Goal: Task Accomplishment & Management: Complete application form

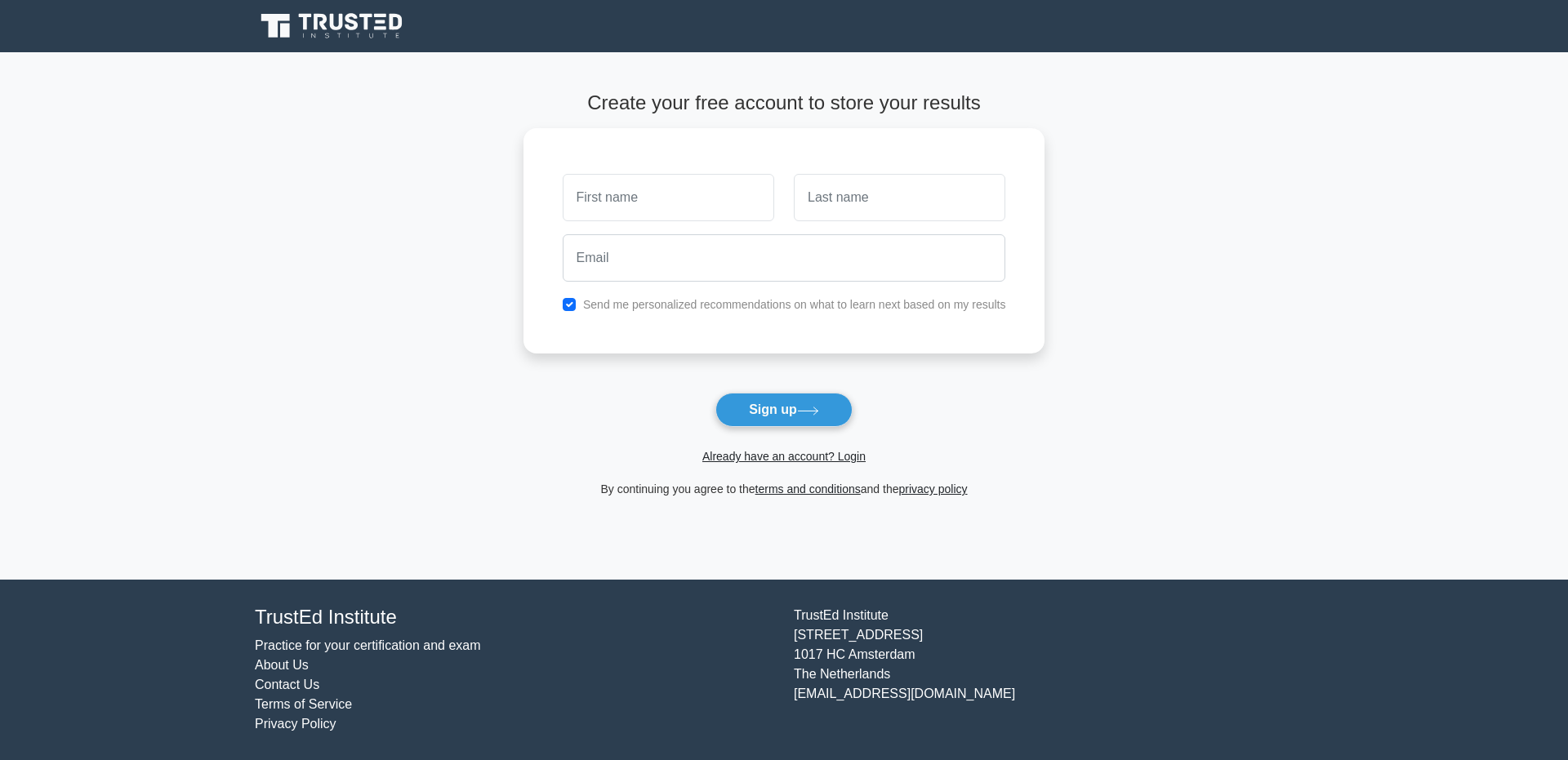
click at [363, 26] on icon at bounding box center [333, 25] width 157 height 31
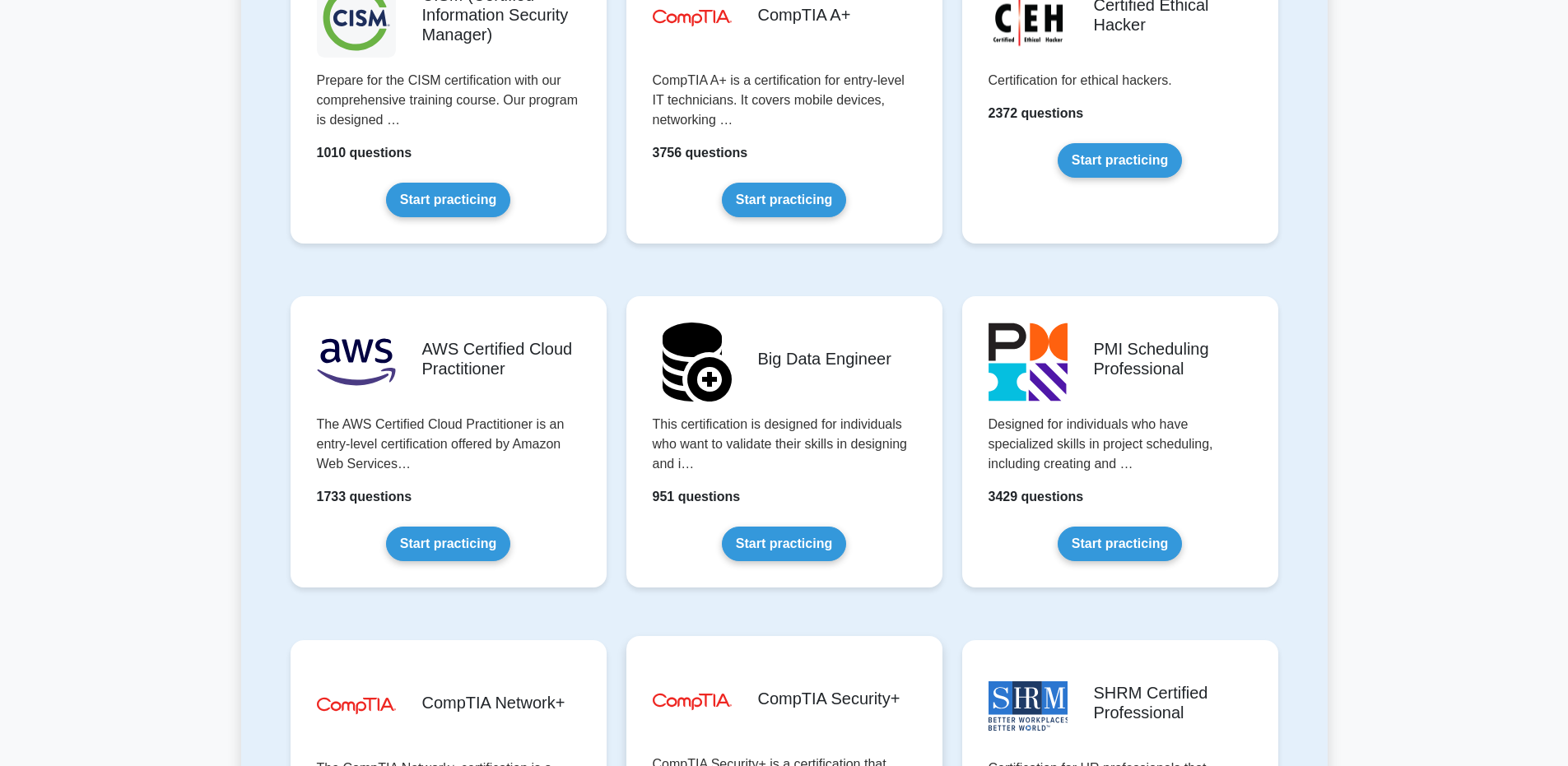
scroll to position [2802, 0]
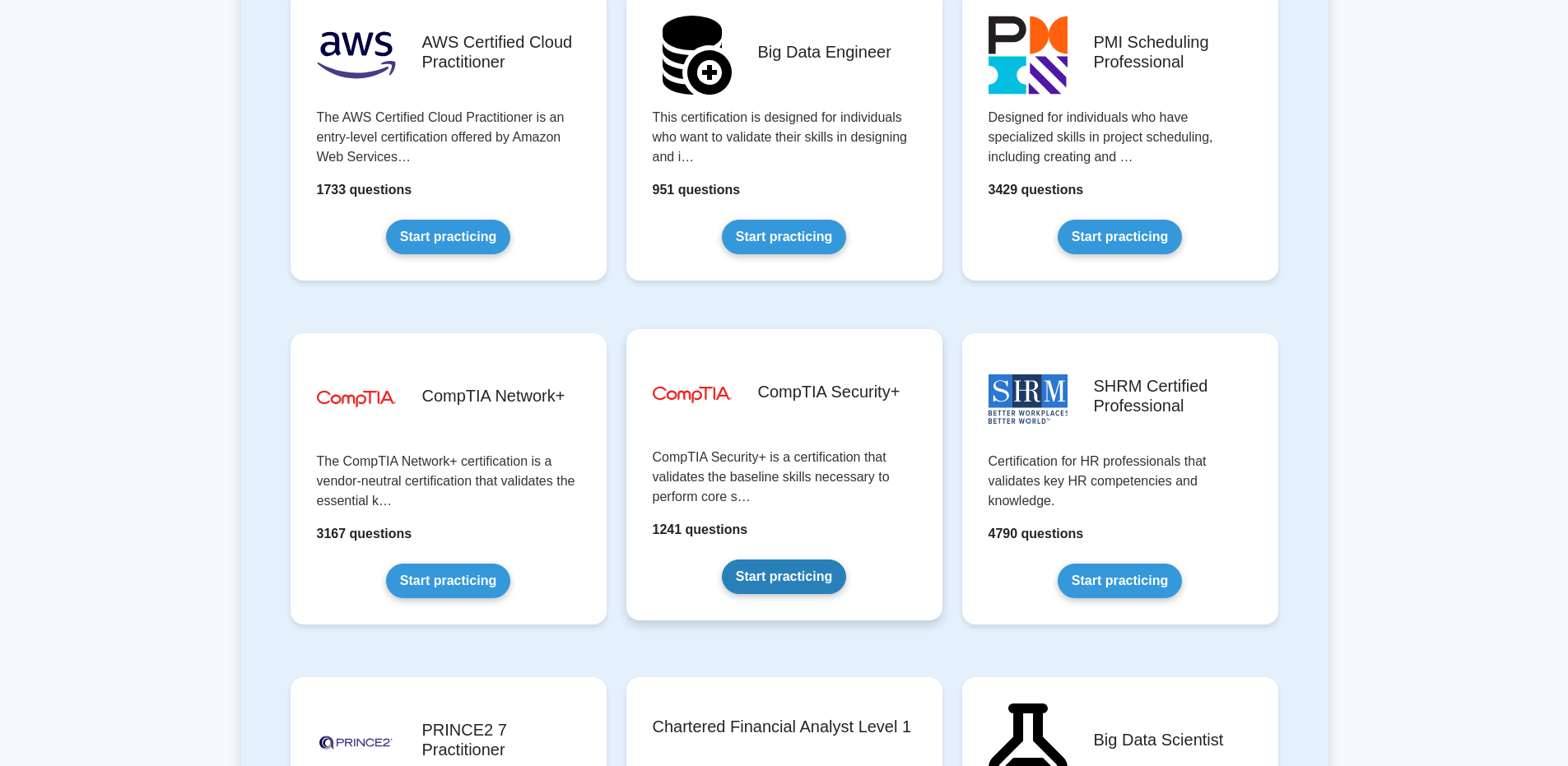
click at [797, 579] on link "Start practicing" at bounding box center [784, 577] width 124 height 34
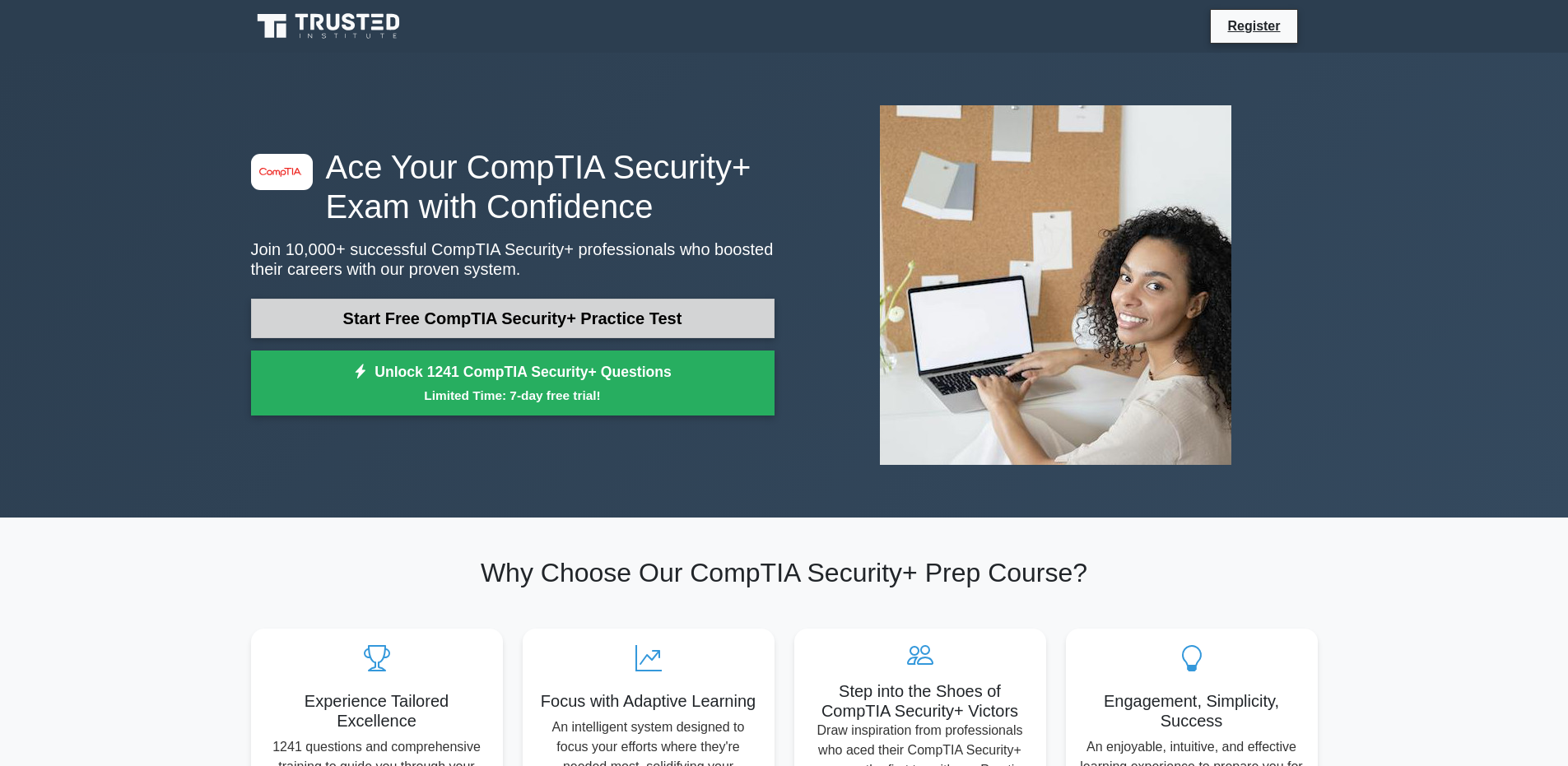
click at [582, 332] on link "Start Free CompTIA Security+ Practice Test" at bounding box center [513, 318] width 524 height 40
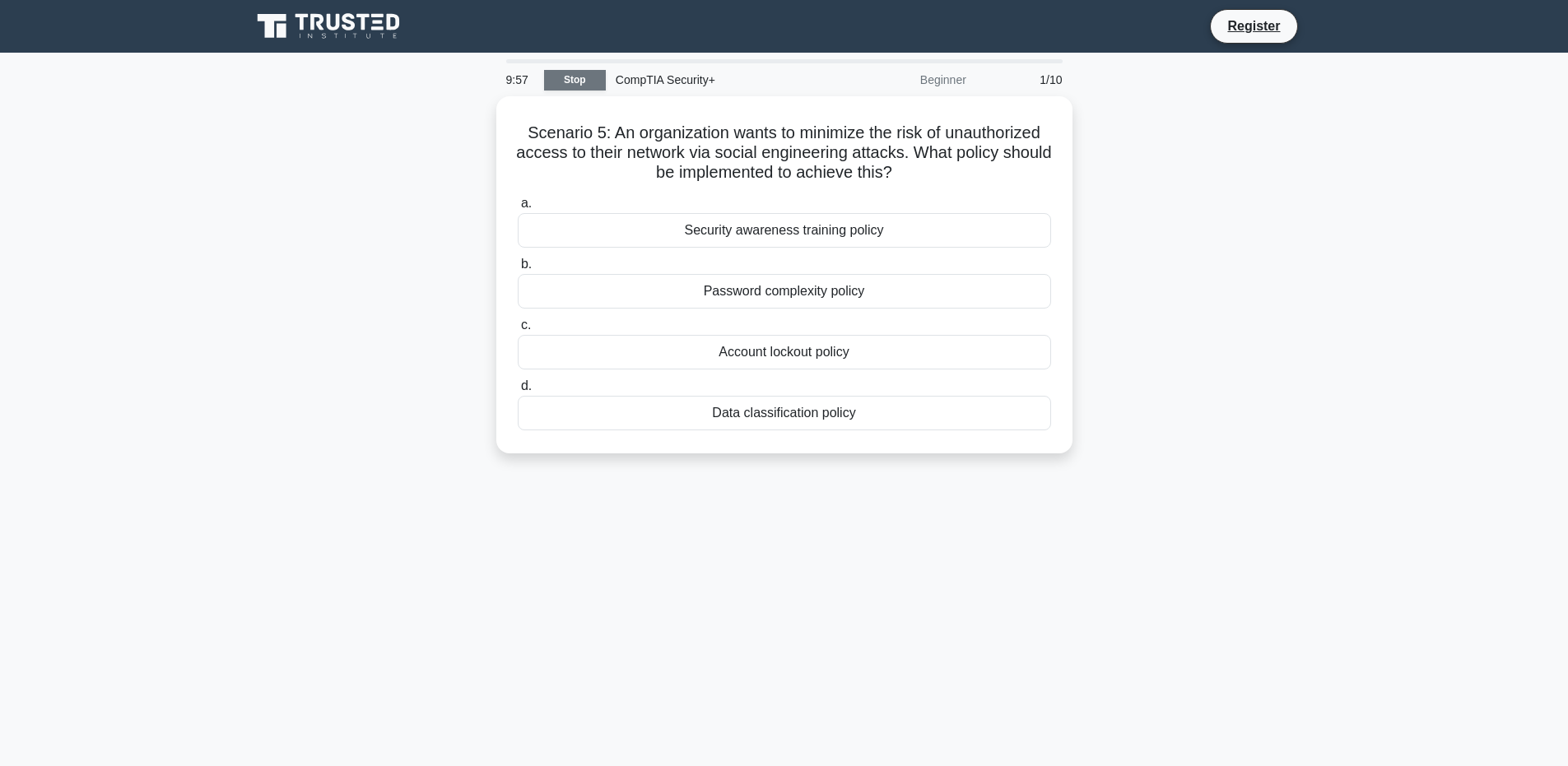
click at [582, 83] on link "Stop" at bounding box center [574, 80] width 62 height 21
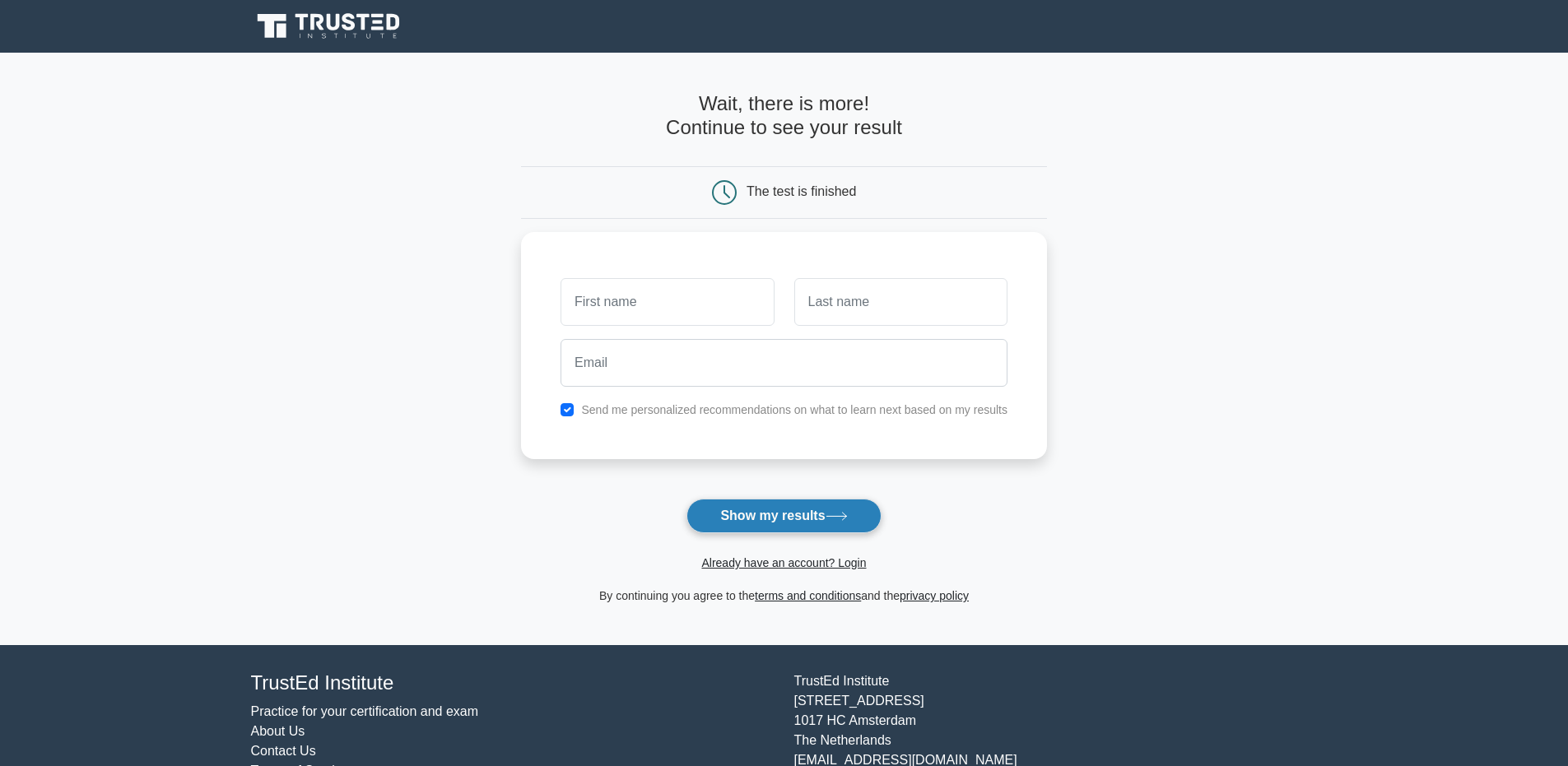
click at [797, 507] on button "Show my results" at bounding box center [784, 516] width 194 height 34
type input "Mark"
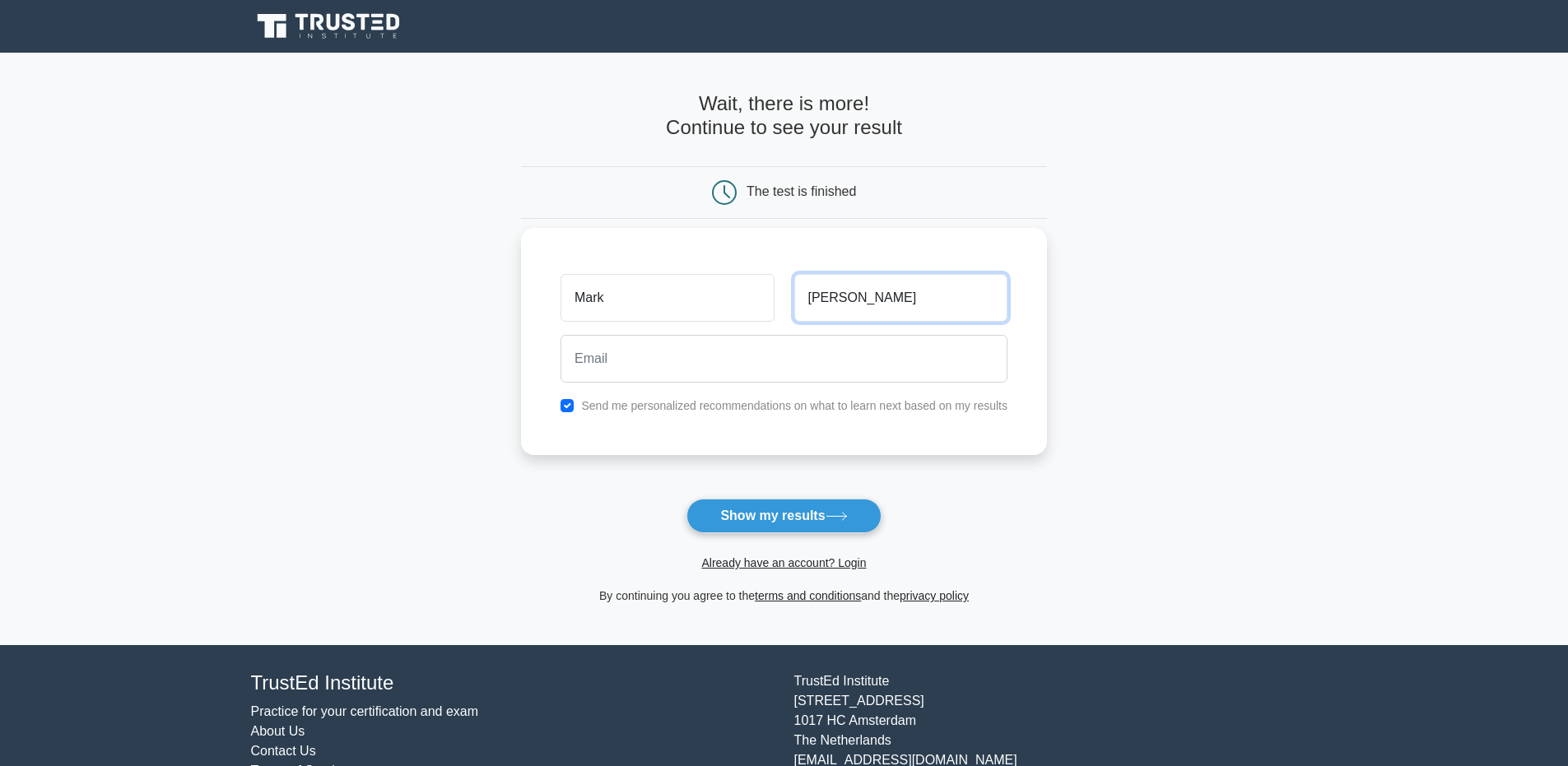
type input "Lamberton"
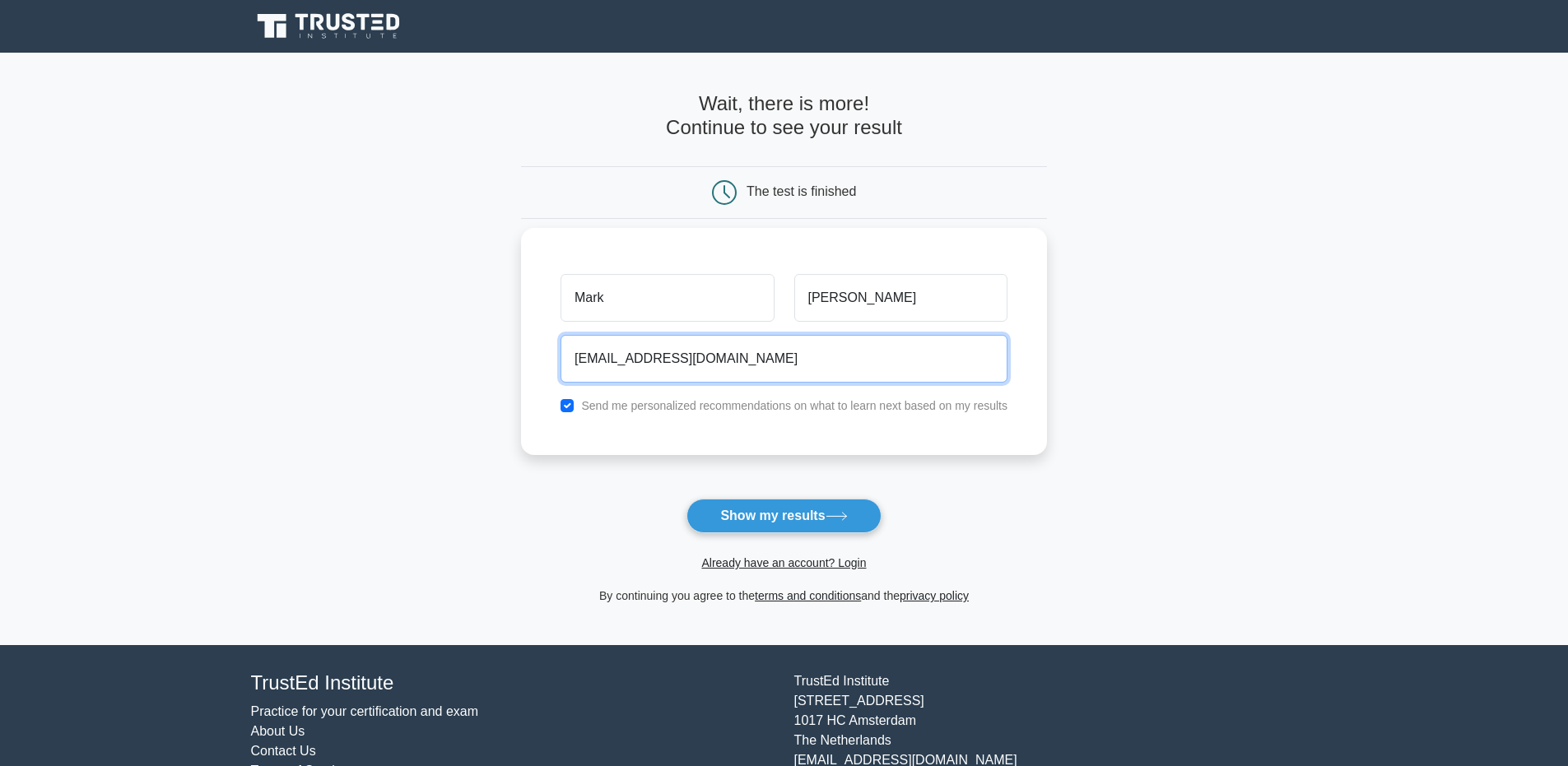
type input "[EMAIL_ADDRESS][DOMAIN_NAME]"
click at [561, 405] on input "checkbox" at bounding box center [568, 405] width 13 height 13
checkbox input "false"
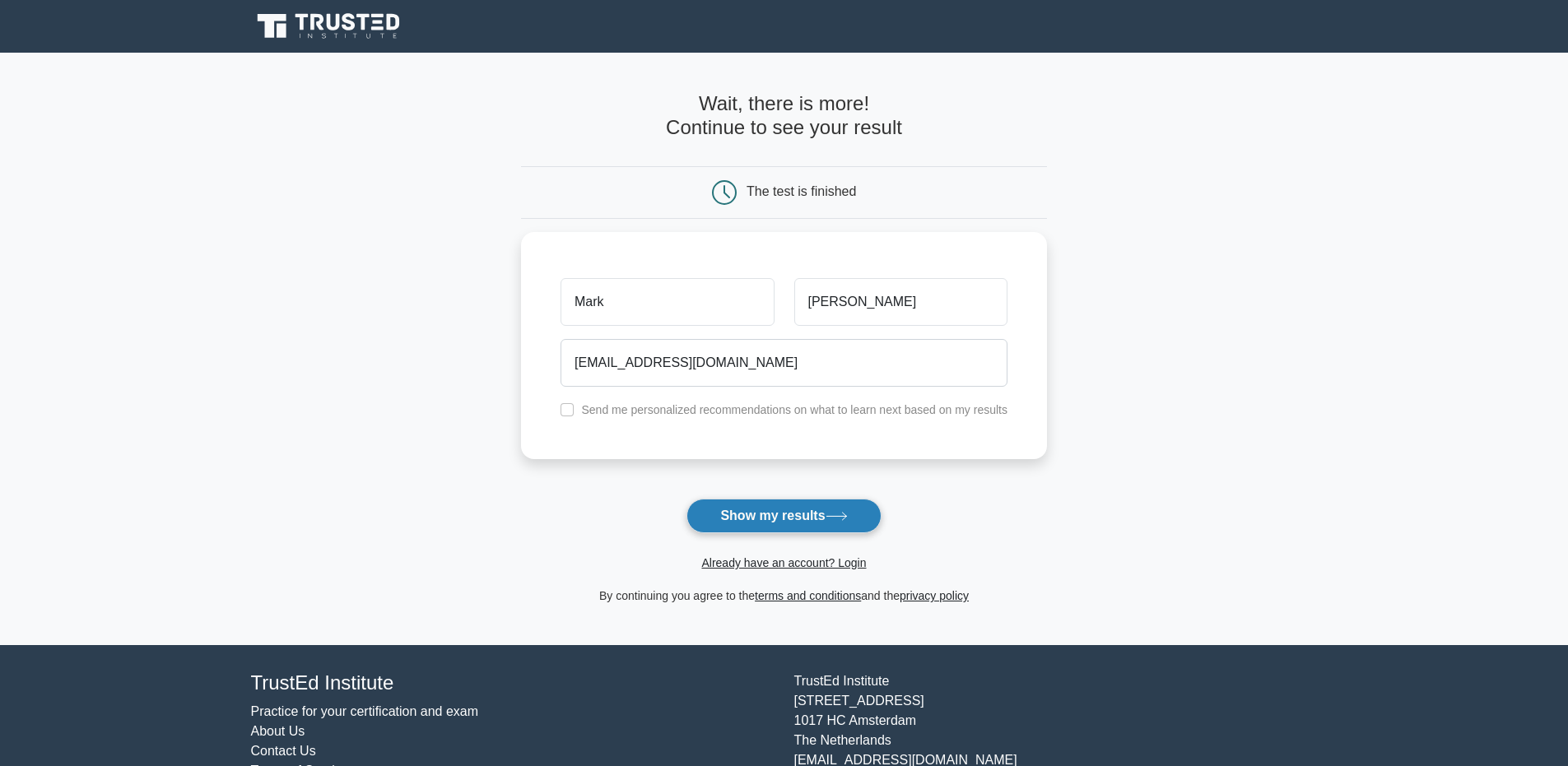
click at [755, 512] on button "Show my results" at bounding box center [784, 516] width 194 height 34
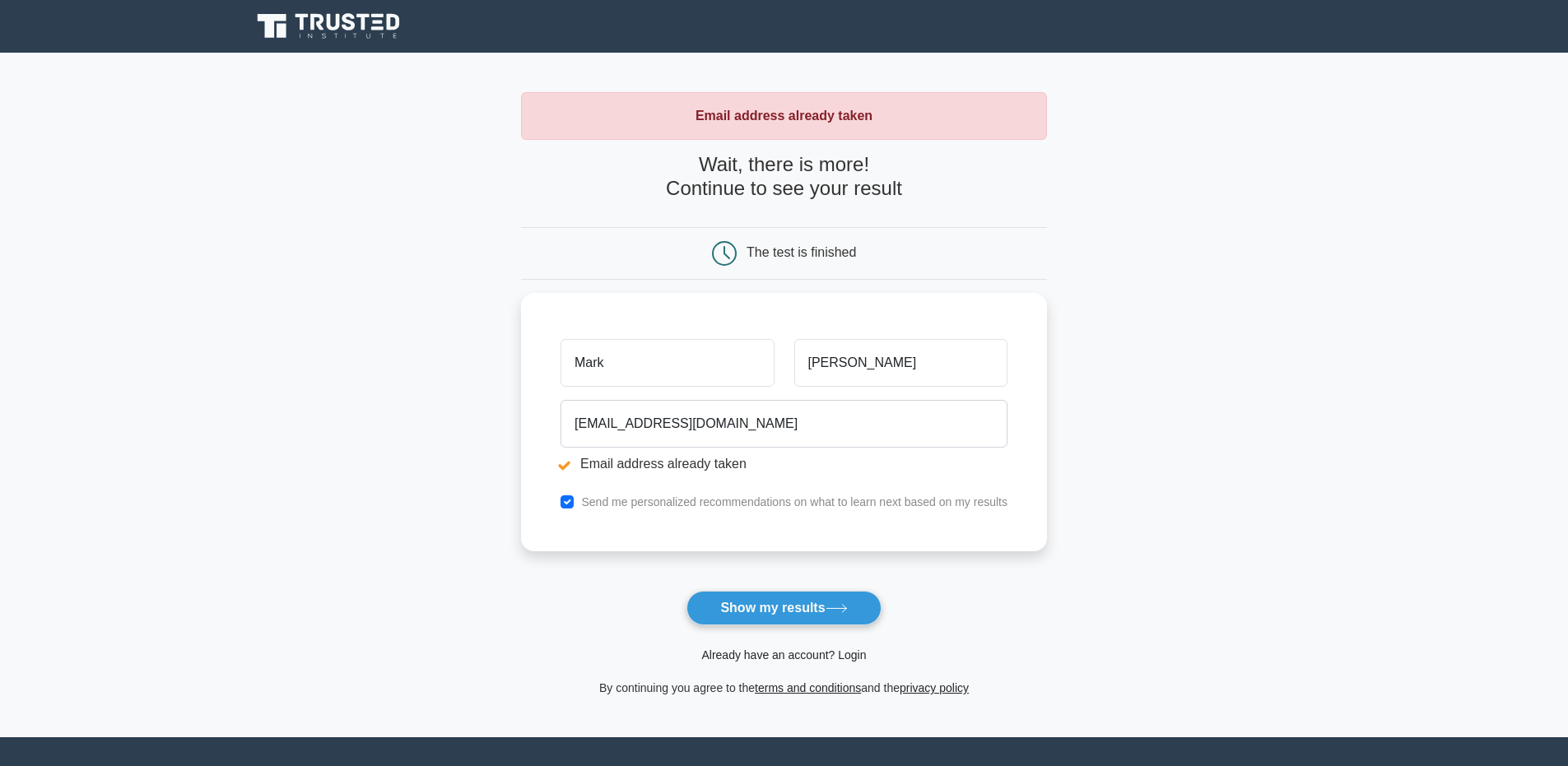
click at [779, 652] on link "Already have an account? Login" at bounding box center [784, 655] width 165 height 13
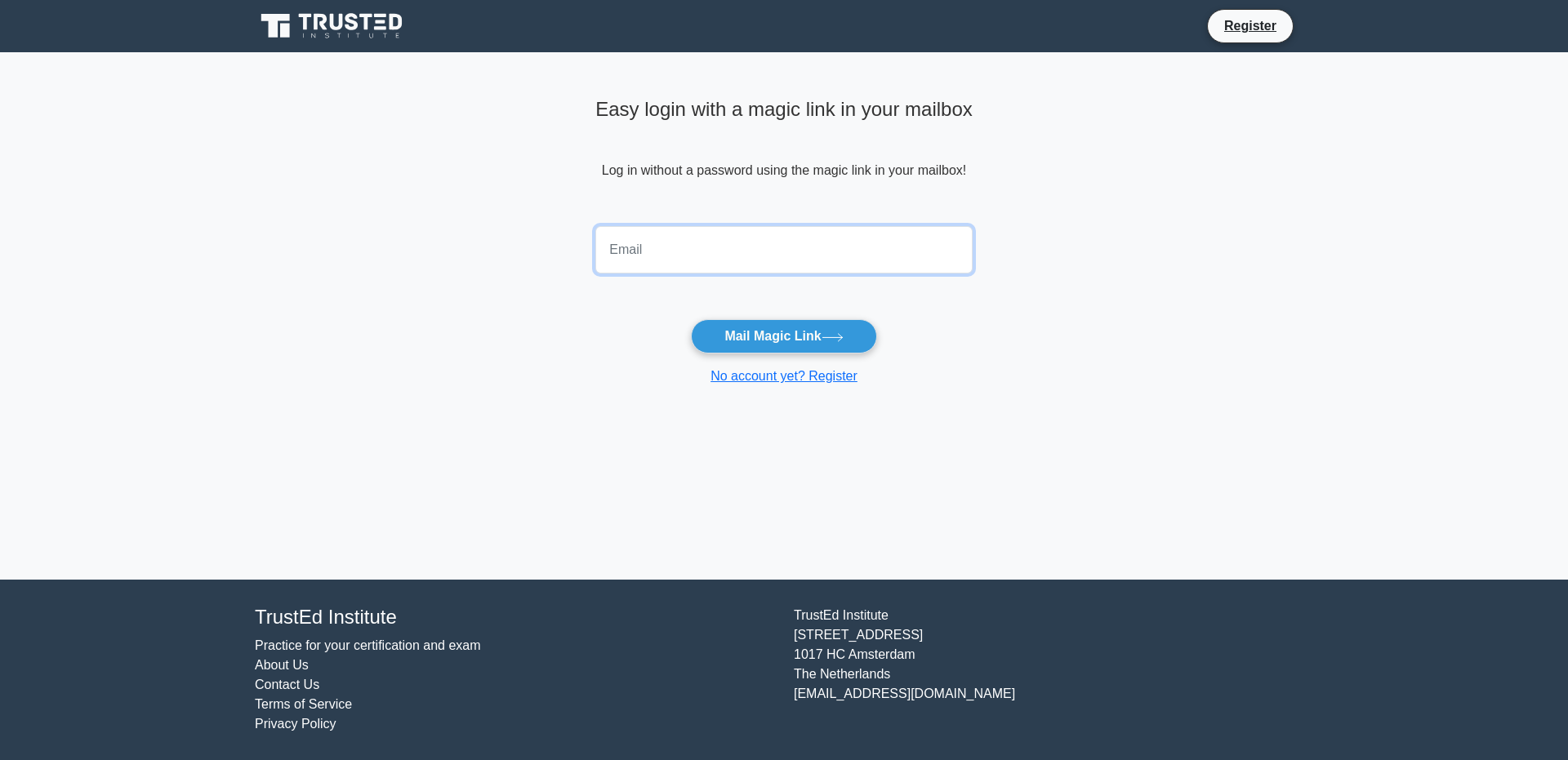
click at [778, 252] on input "email" at bounding box center [783, 250] width 377 height 47
type input "[EMAIL_ADDRESS][DOMAIN_NAME]"
click at [798, 333] on button "Mail Magic Link" at bounding box center [783, 336] width 185 height 34
